Goal: Information Seeking & Learning: Learn about a topic

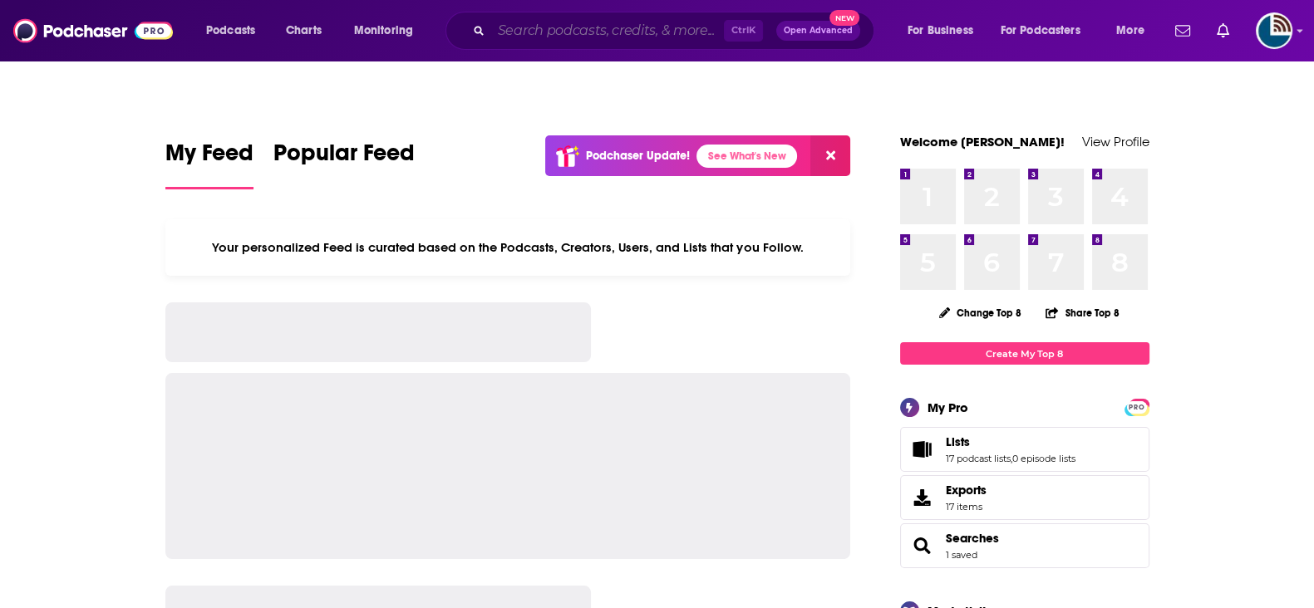
click at [672, 30] on input "Search podcasts, credits, & more..." at bounding box center [607, 30] width 233 height 27
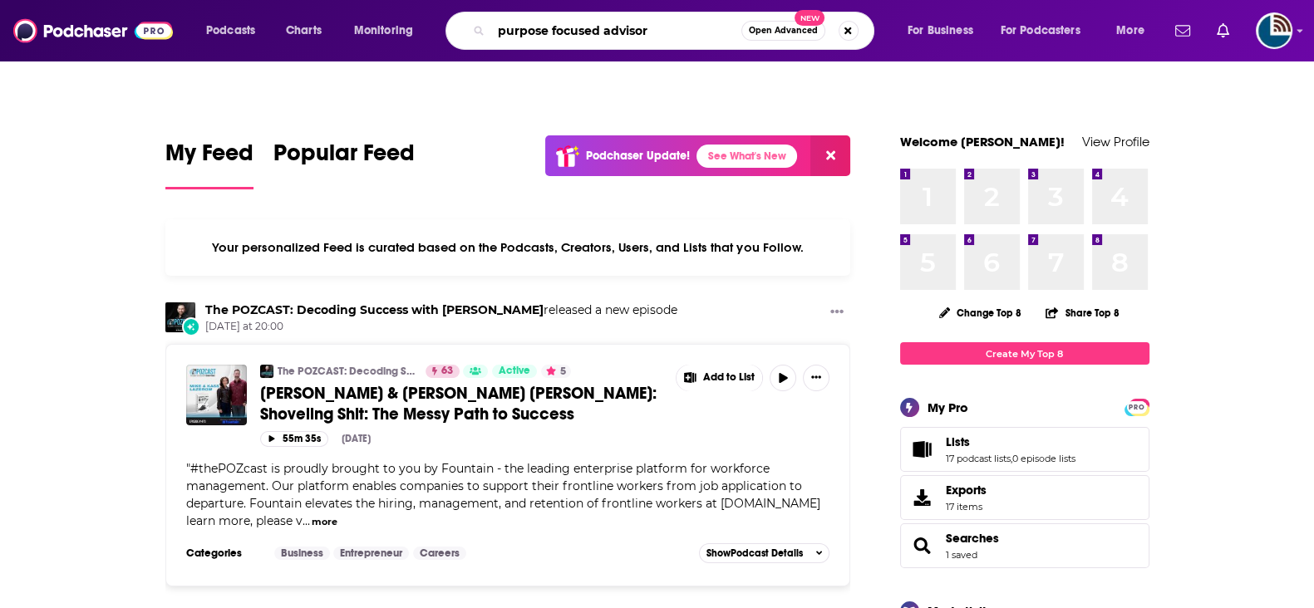
type input "purpose focused advisor"
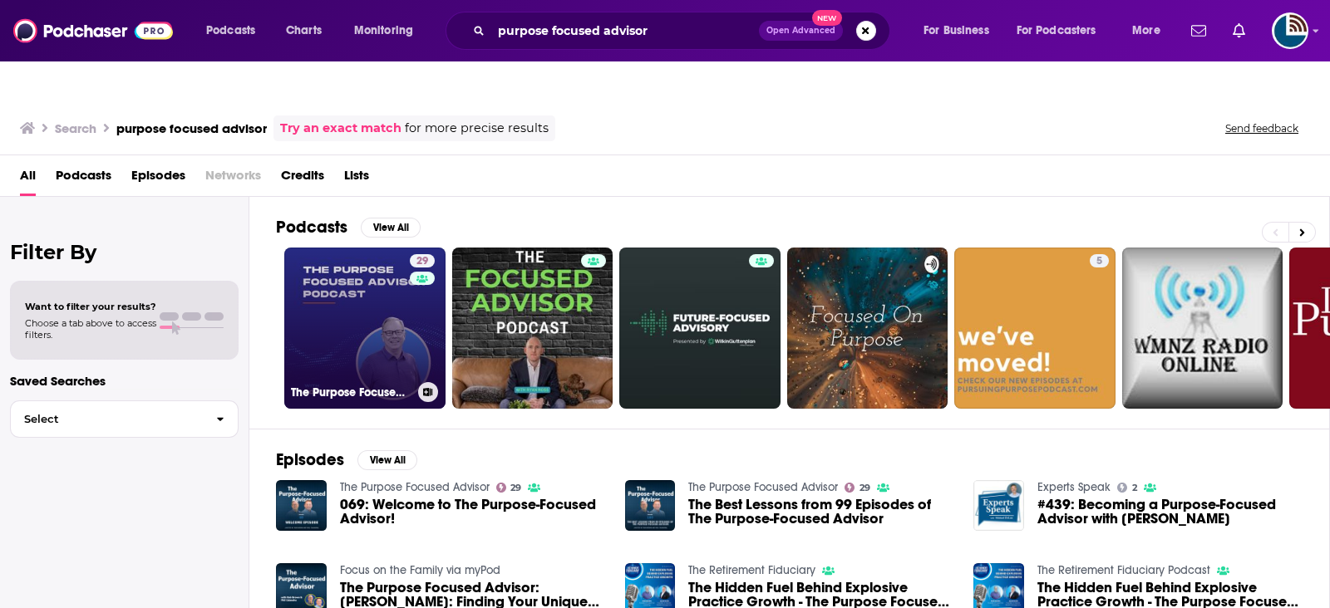
click at [357, 313] on link "29 The Purpose Focused Advisor" at bounding box center [364, 328] width 161 height 161
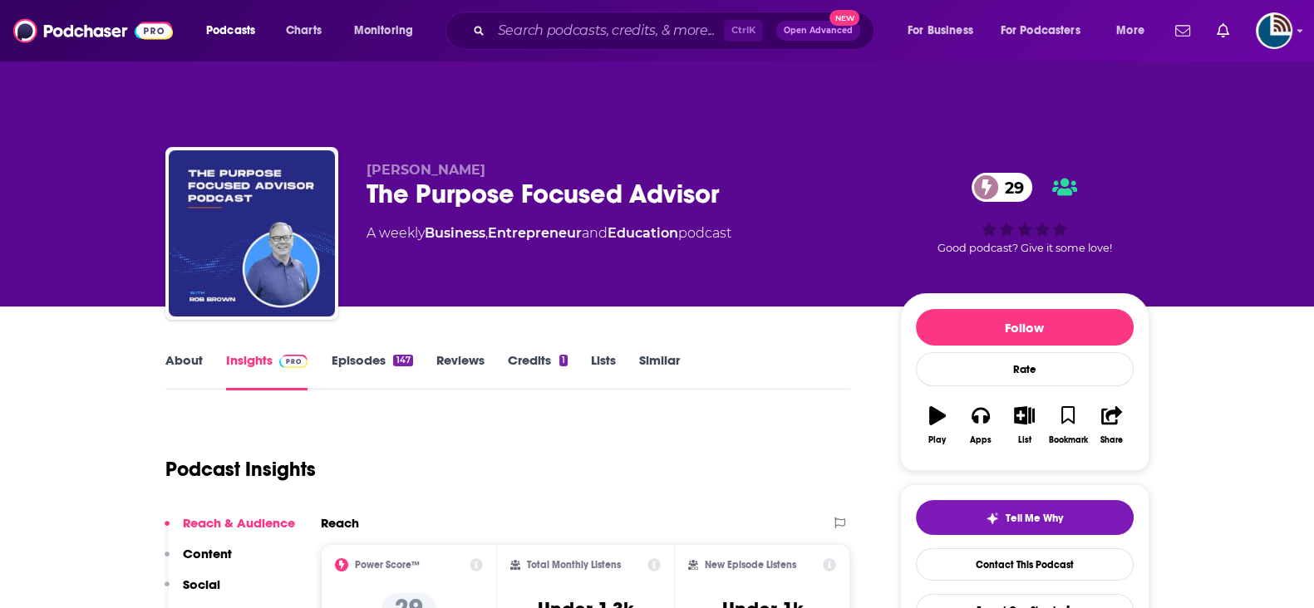
click at [200, 352] on link "About" at bounding box center [183, 371] width 37 height 38
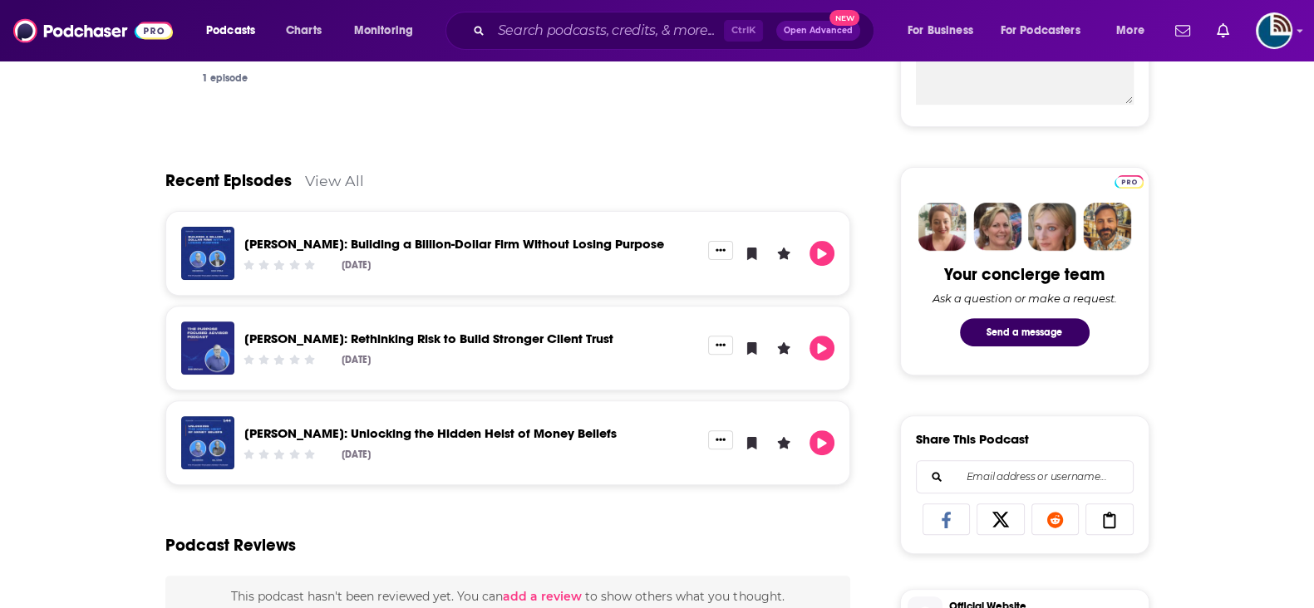
scroll to position [726, 0]
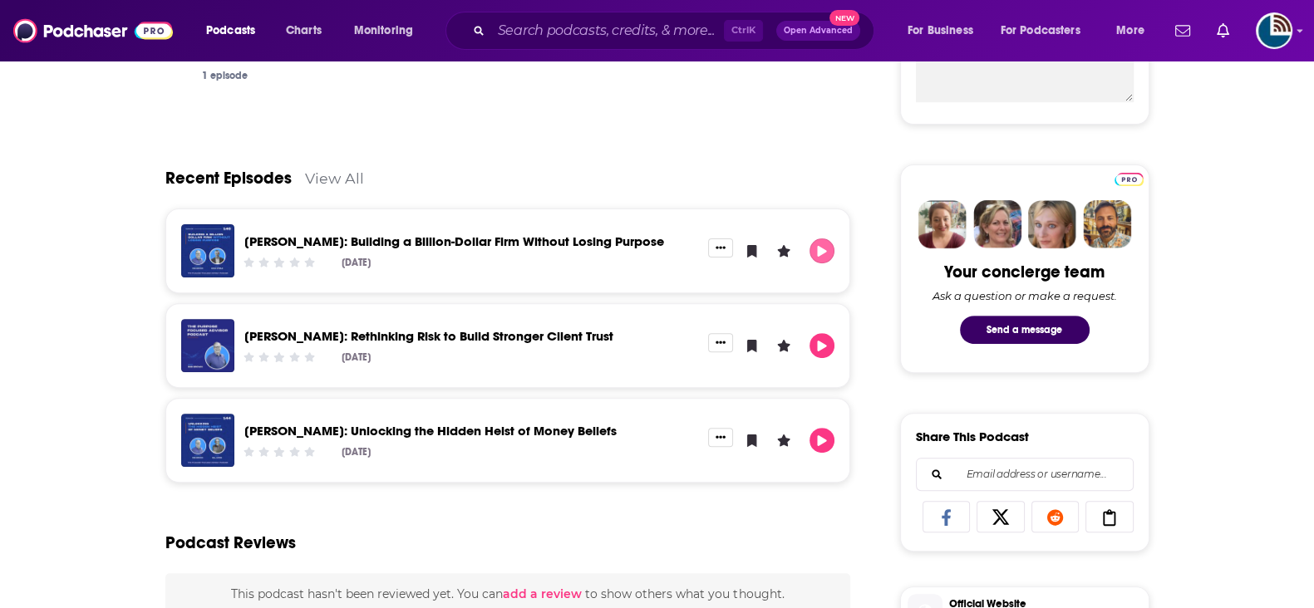
click at [826, 246] on icon "Play" at bounding box center [821, 251] width 13 height 11
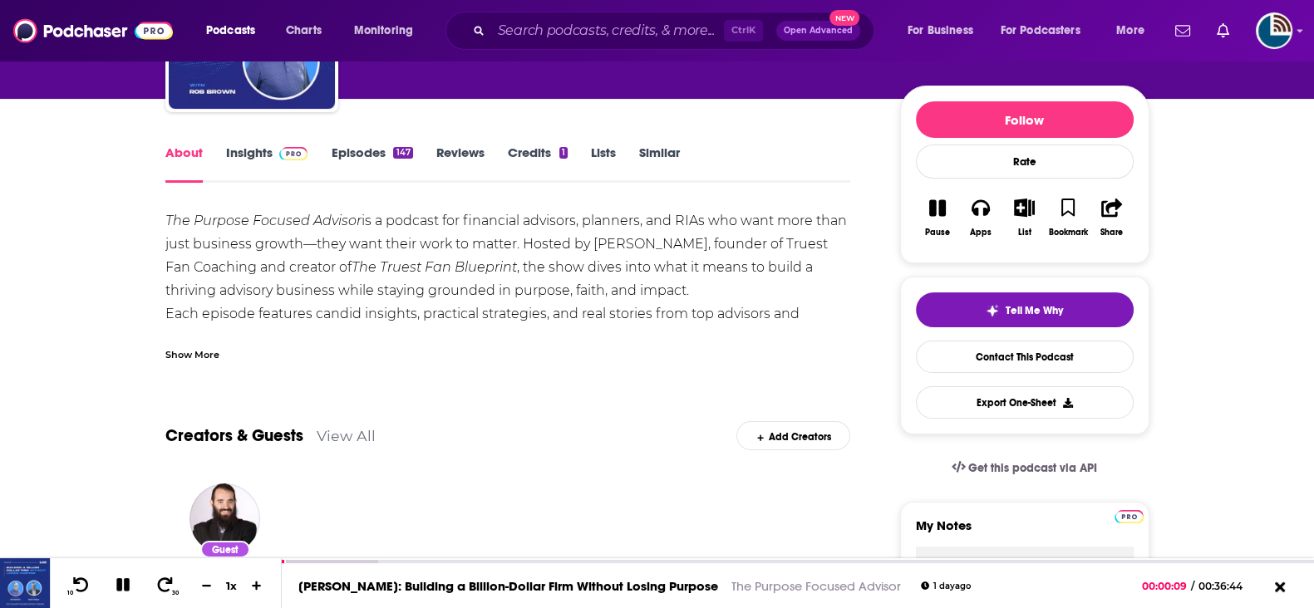
scroll to position [207, 0]
click at [203, 347] on div "Show More" at bounding box center [192, 355] width 54 height 16
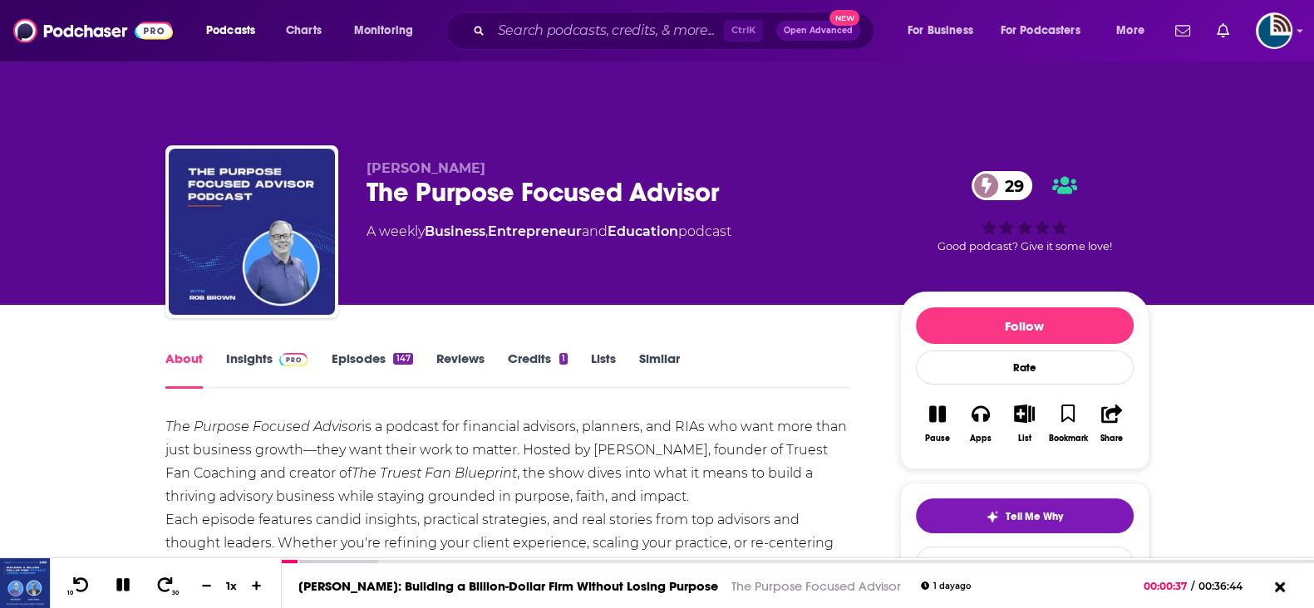
scroll to position [0, 0]
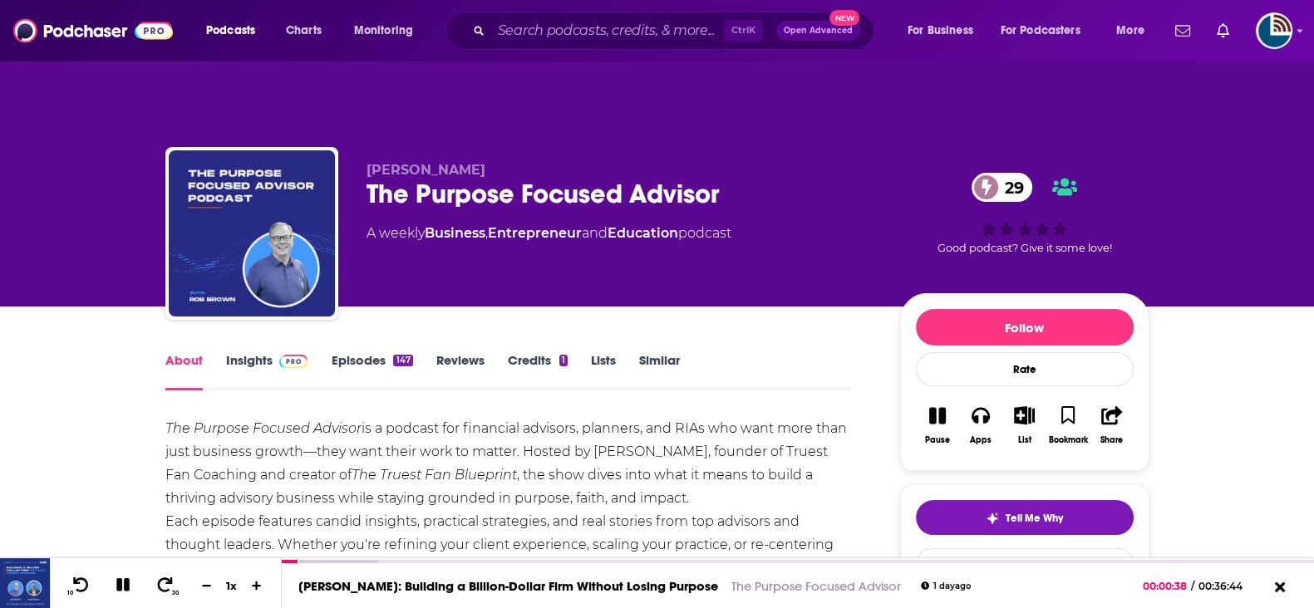
click at [237, 352] on link "Insights" at bounding box center [267, 371] width 82 height 38
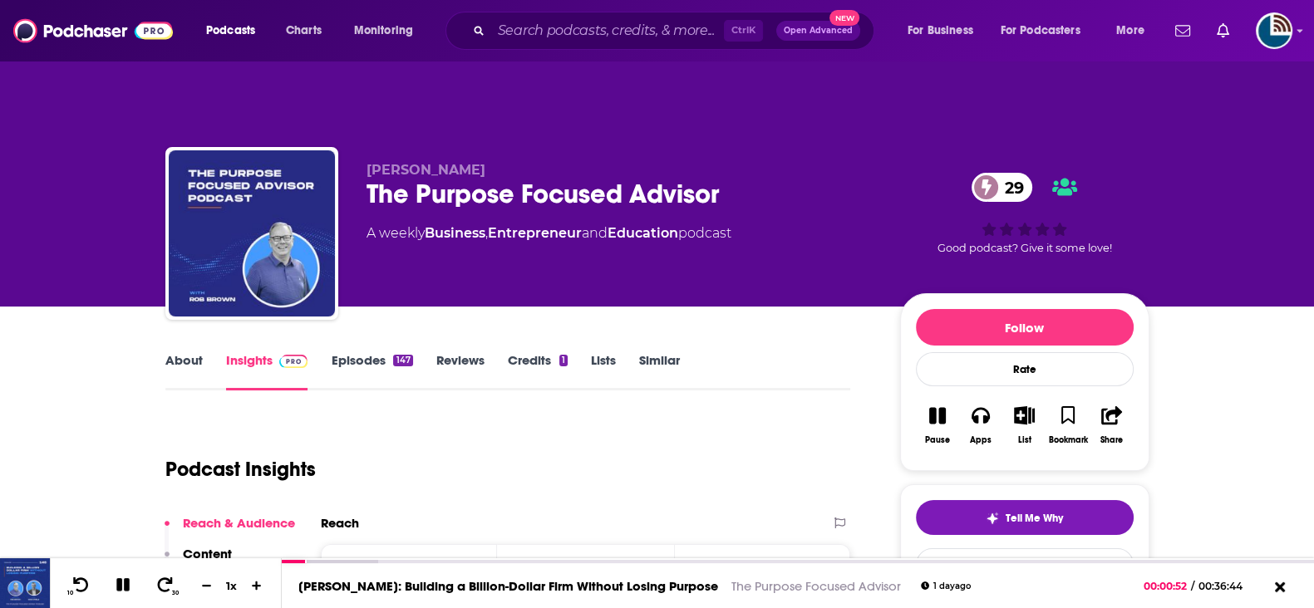
click at [194, 352] on link "About" at bounding box center [183, 371] width 37 height 38
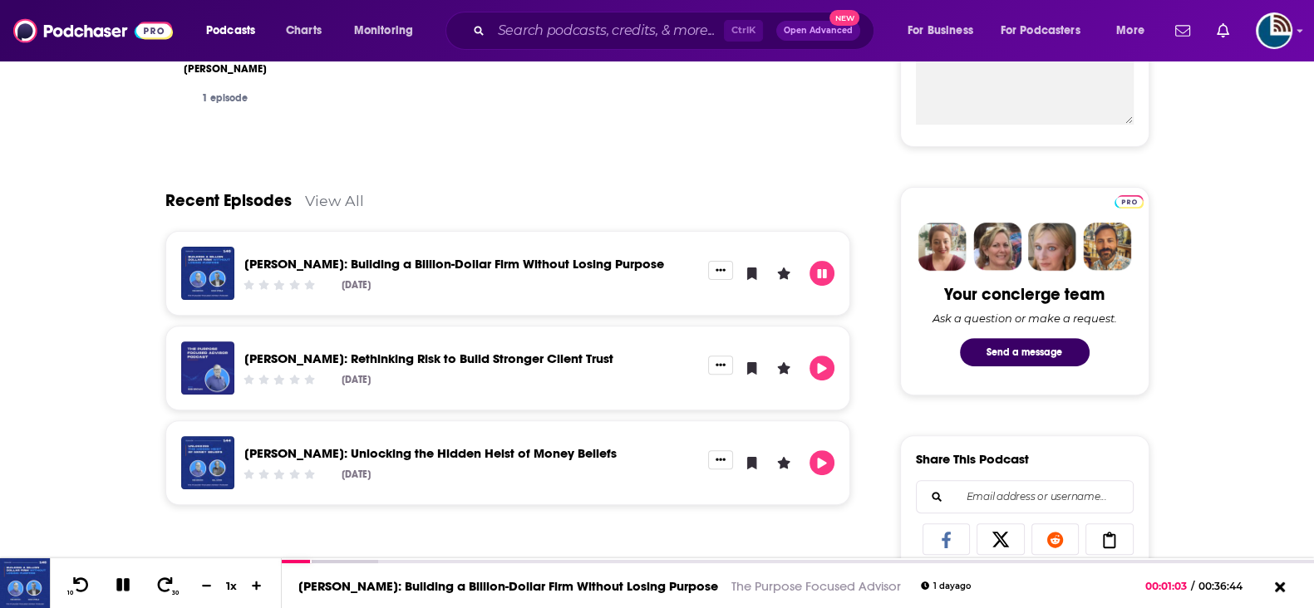
scroll to position [703, 0]
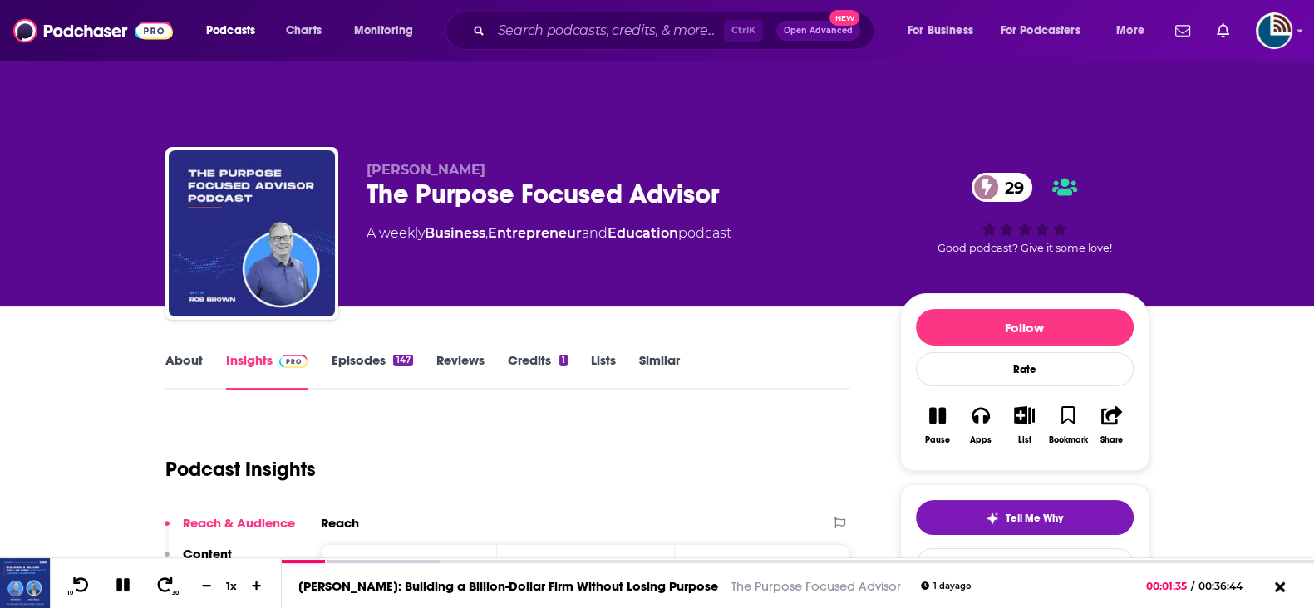
click at [187, 352] on link "About" at bounding box center [183, 371] width 37 height 38
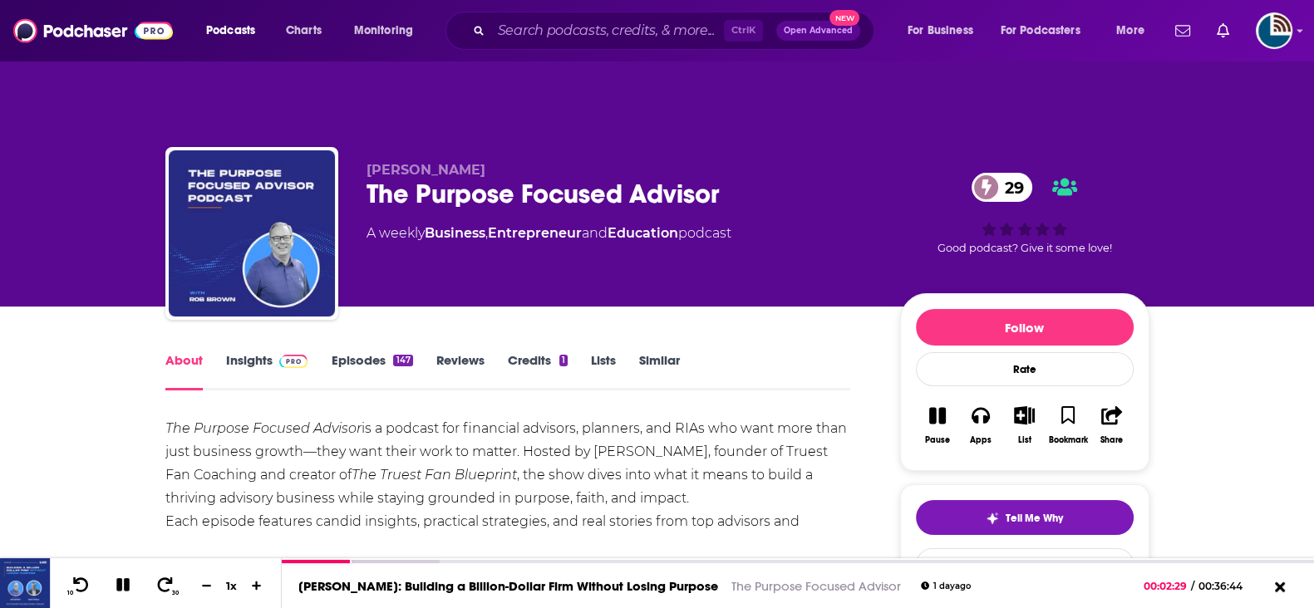
click at [262, 352] on link "Insights" at bounding box center [267, 371] width 82 height 38
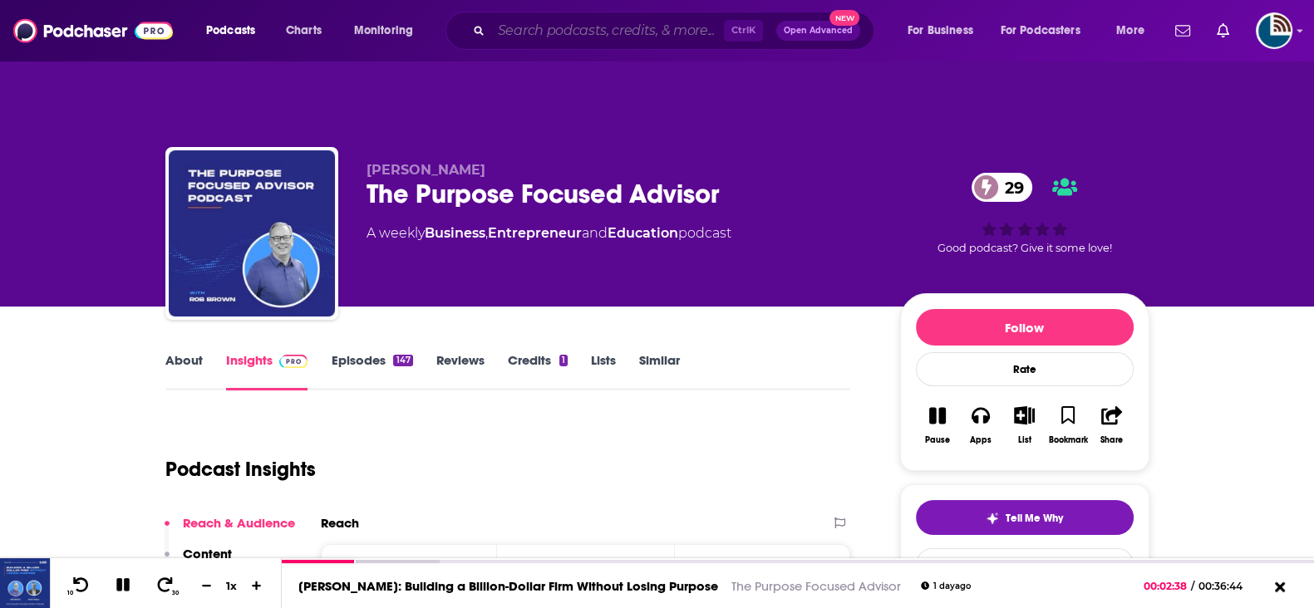
click at [519, 32] on input "Search podcasts, credits, & more..." at bounding box center [607, 30] width 233 height 27
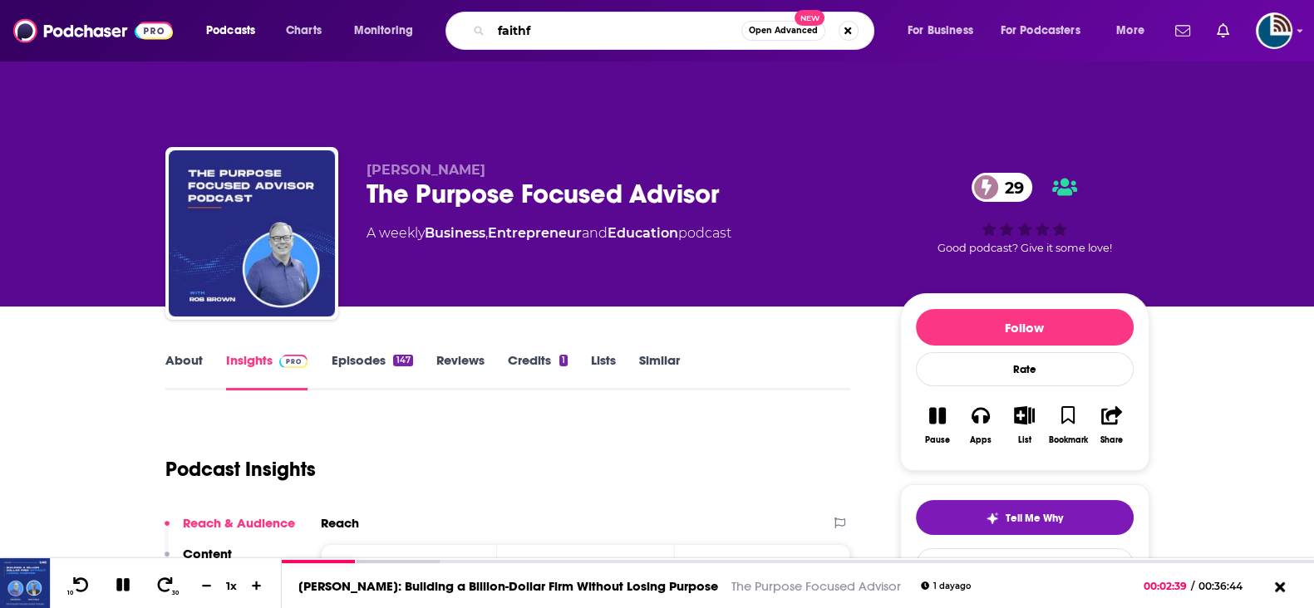
type input "faithfi"
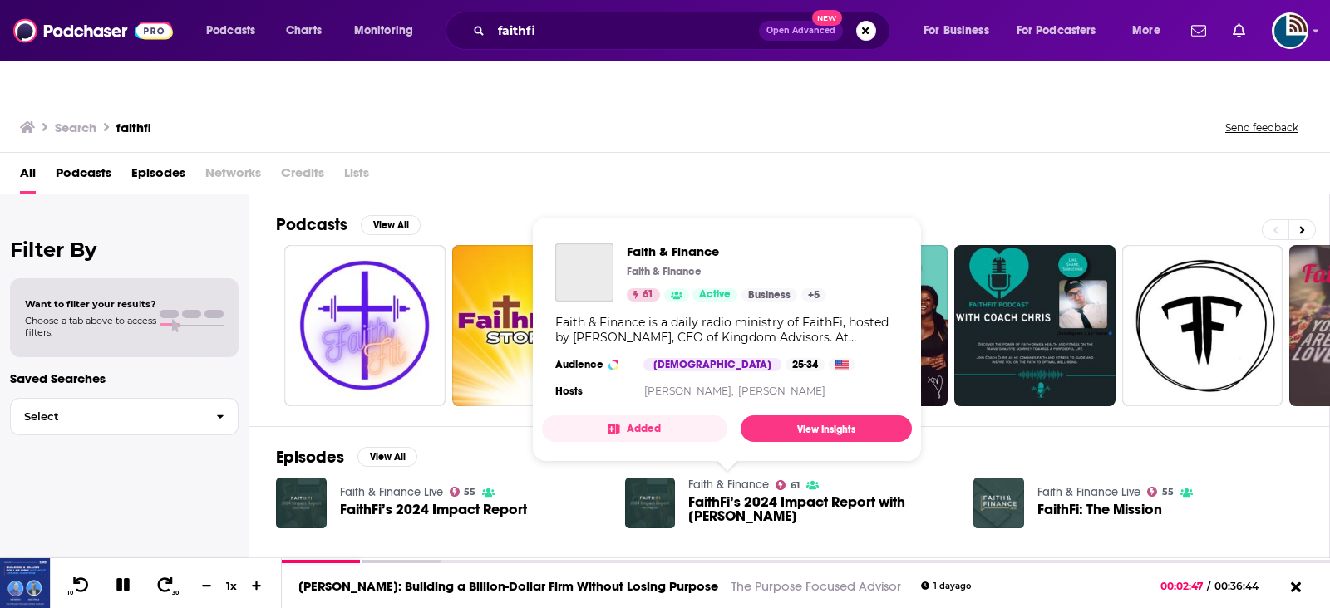
click at [724, 478] on link "Faith & Finance" at bounding box center [728, 485] width 81 height 14
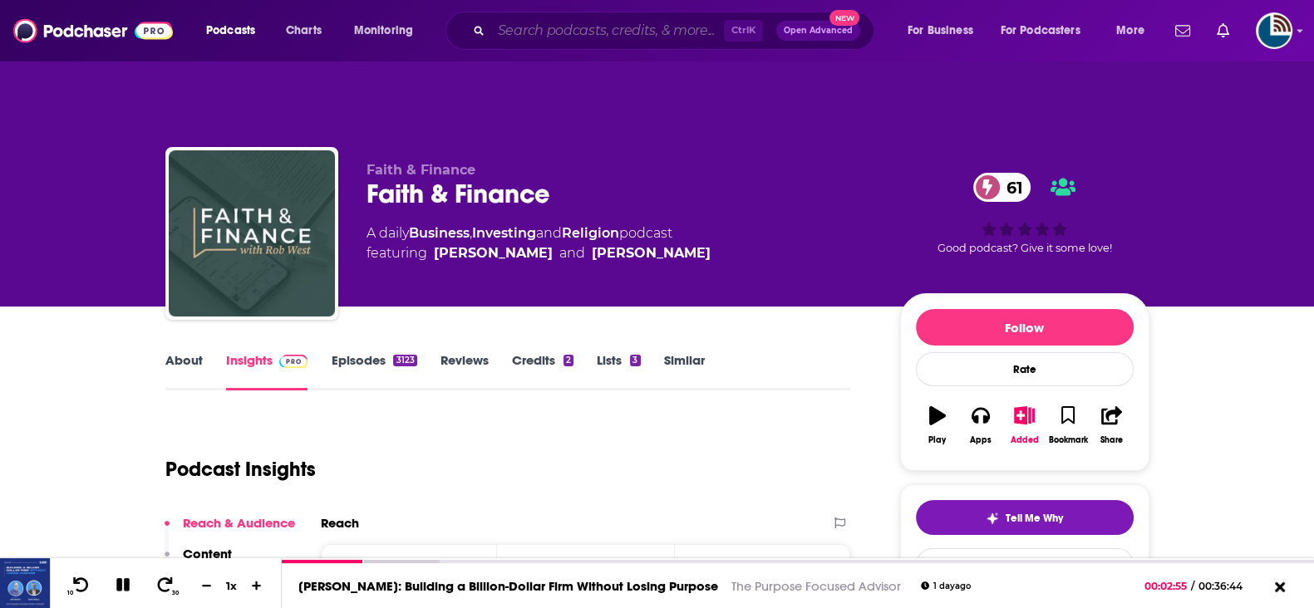
click at [575, 31] on input "Search podcasts, credits, & more..." at bounding box center [607, 30] width 233 height 27
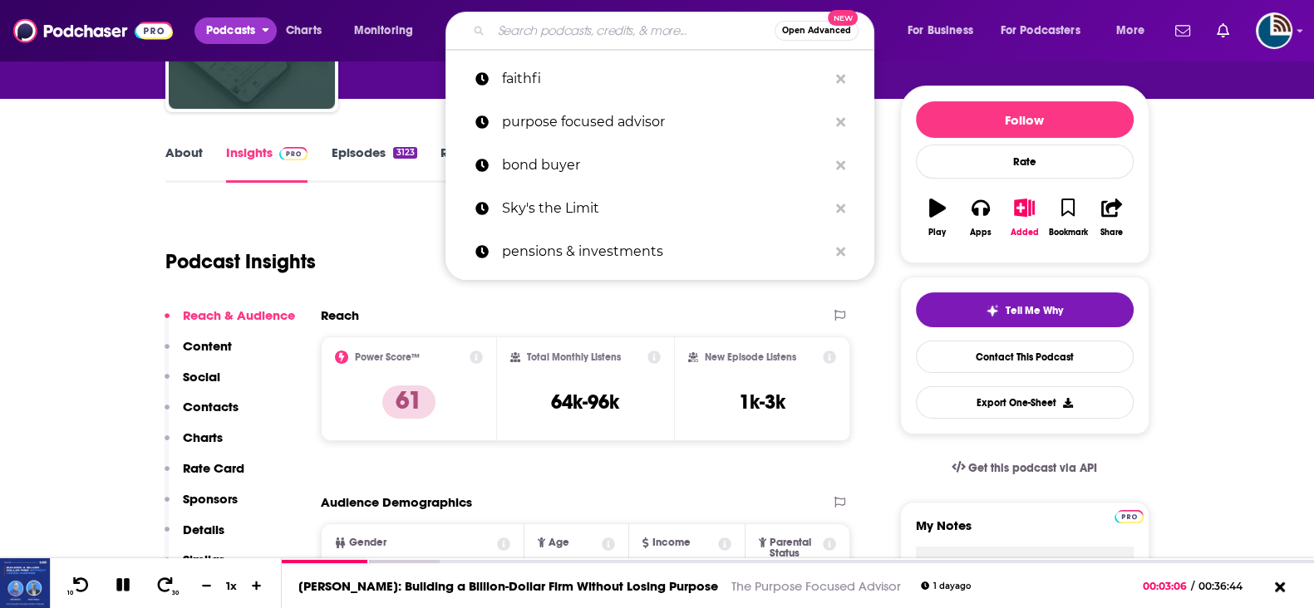
scroll to position [207, 0]
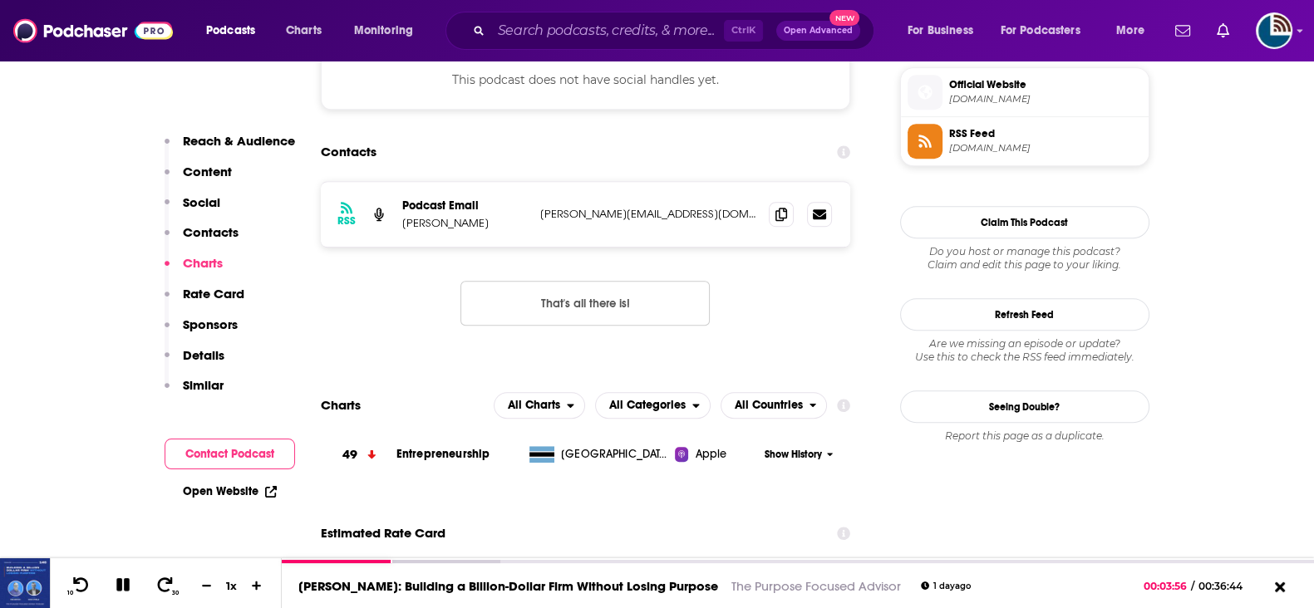
scroll to position [1038, 0]
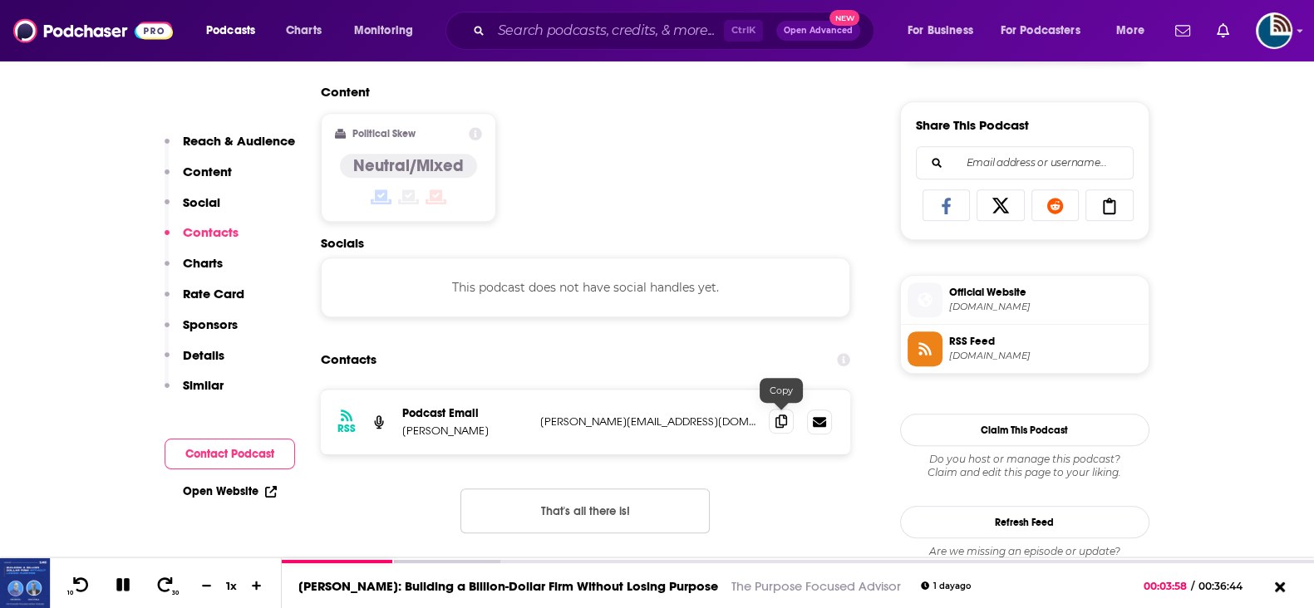
click at [778, 415] on icon at bounding box center [781, 421] width 12 height 13
